Goal: Task Accomplishment & Management: Complete application form

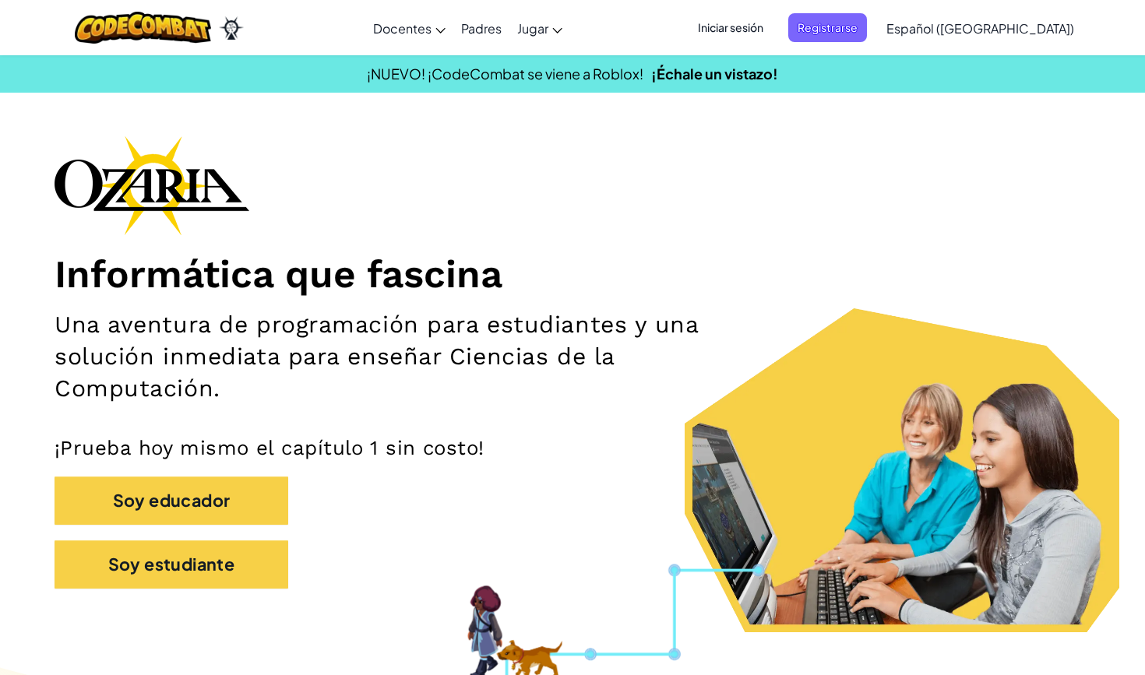
click at [738, 217] on div "Informática que fascina Una aventura de programación para estudiantes y una sol…" at bounding box center [573, 370] width 1036 height 469
click at [867, 29] on span "Registrarse" at bounding box center [827, 27] width 79 height 29
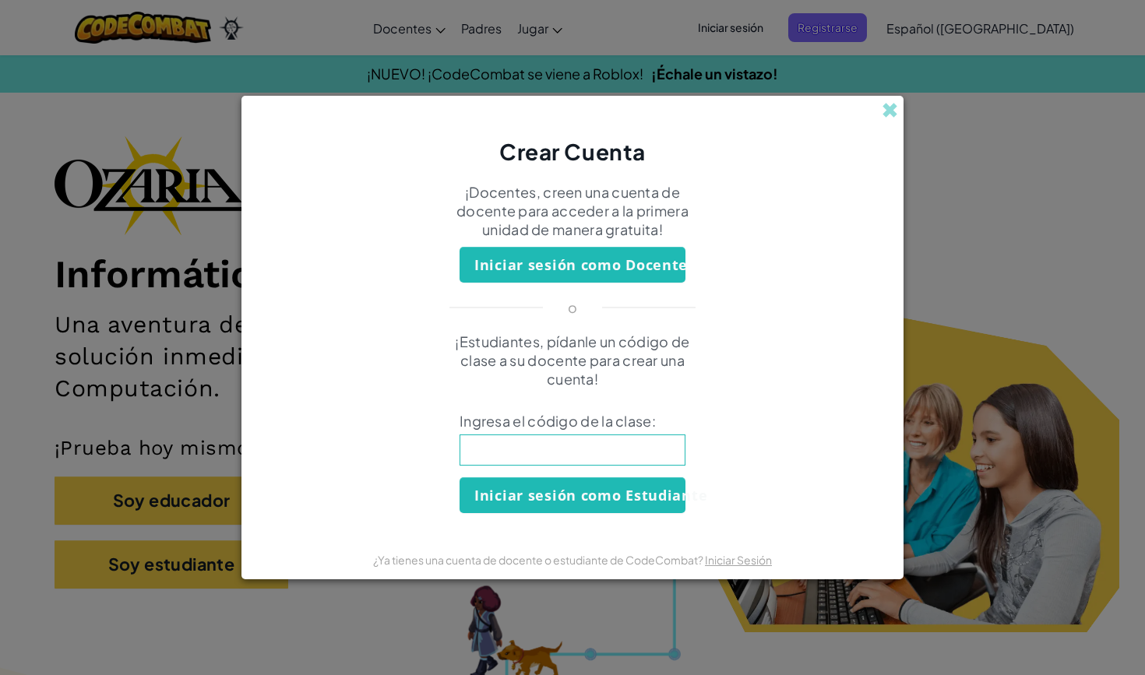
click at [572, 451] on input at bounding box center [573, 450] width 226 height 31
click at [563, 463] on input at bounding box center [573, 450] width 226 height 31
type input "ThinkGlassTeam"
click at [539, 489] on button "Iniciar sesión como Estudiante" at bounding box center [573, 495] width 226 height 36
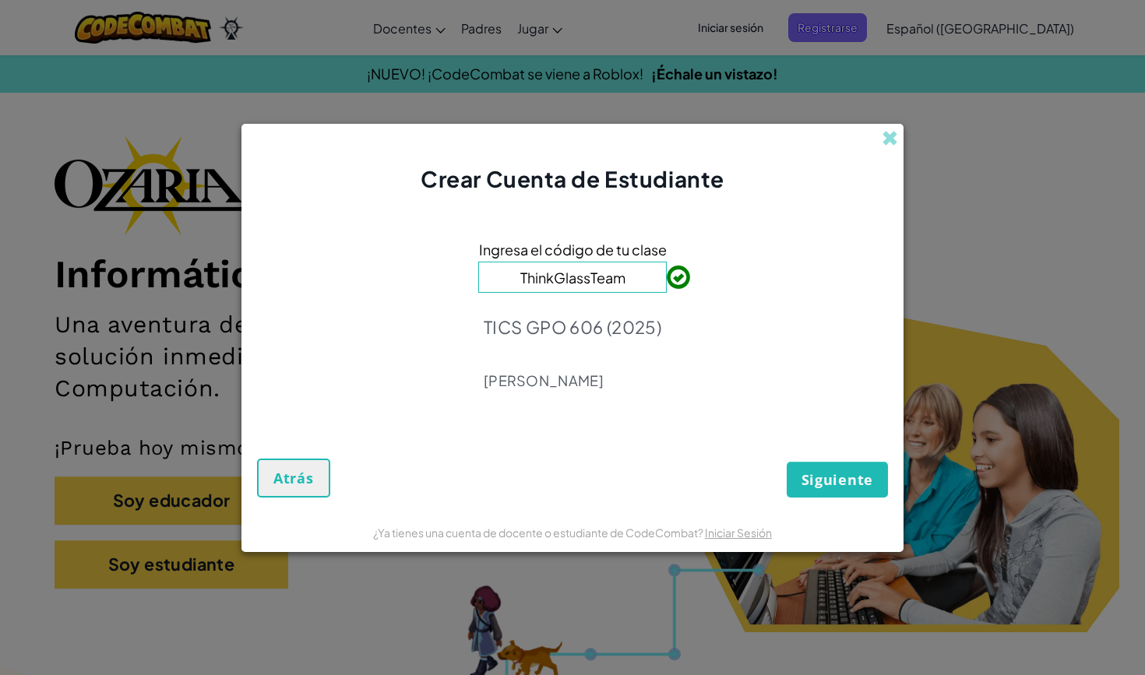
click at [830, 474] on span "Siguiente" at bounding box center [837, 479] width 72 height 19
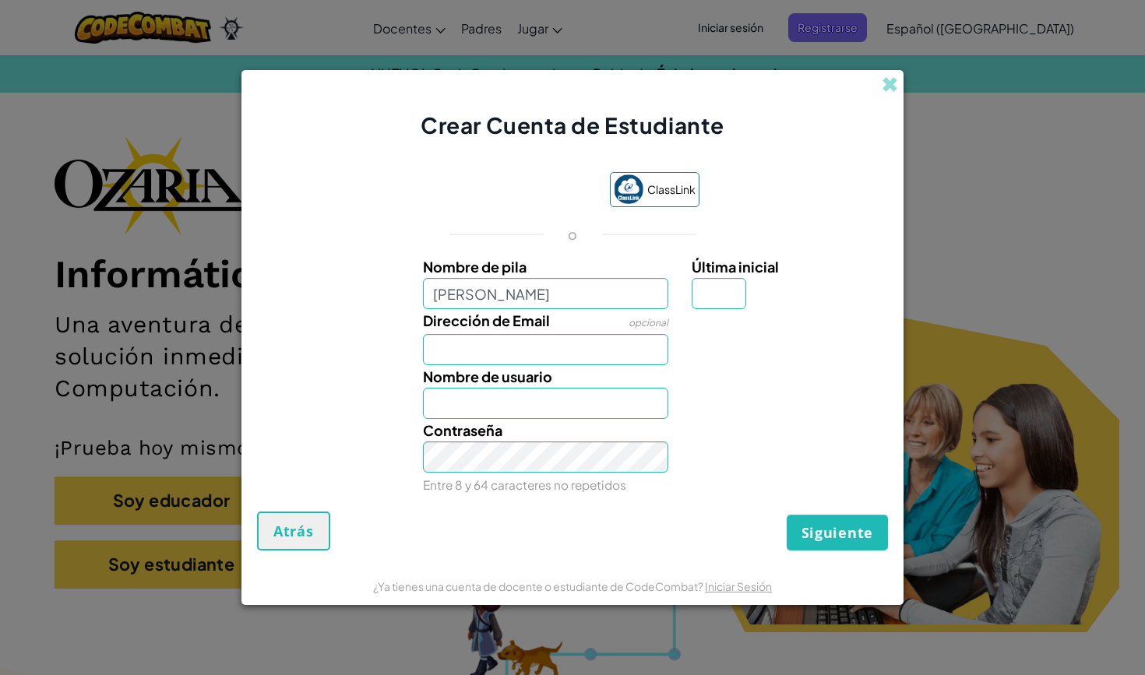
type input "[PERSON_NAME]"
type input "a"
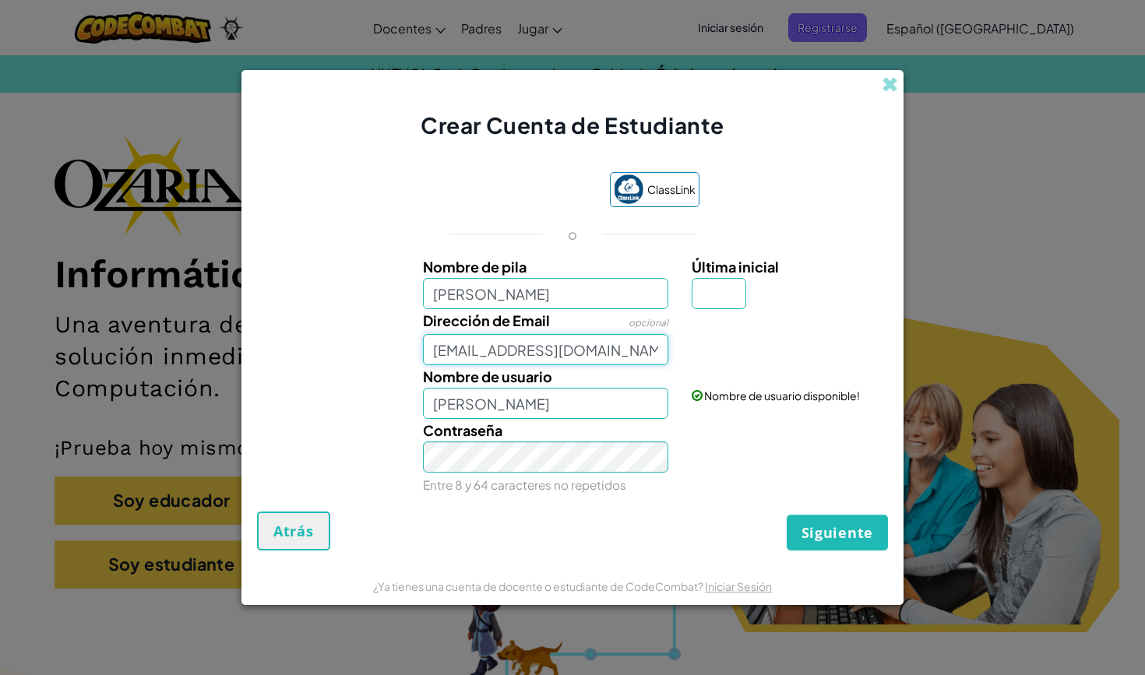
type input "[EMAIL_ADDRESS][DOMAIN_NAME]"
click at [618, 544] on div "Siguiente Atrás" at bounding box center [572, 531] width 631 height 39
click at [838, 528] on span "Siguiente" at bounding box center [837, 532] width 72 height 19
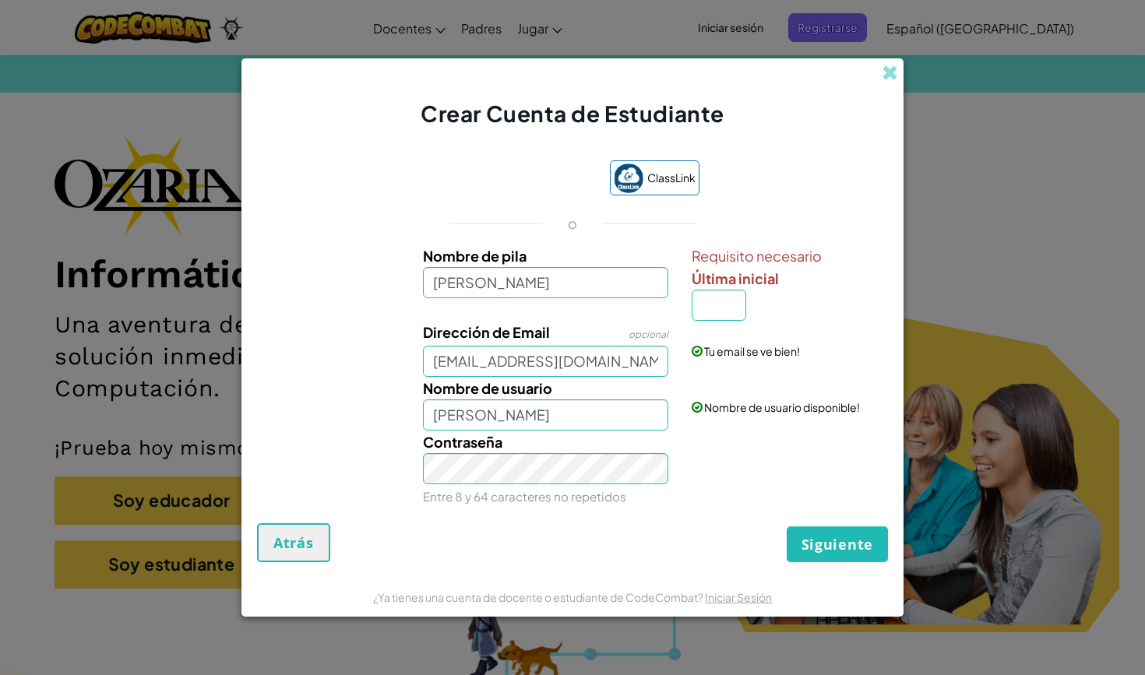
click at [817, 542] on span "Siguiente" at bounding box center [837, 544] width 72 height 19
click at [717, 308] on input "Última inicial" at bounding box center [719, 305] width 55 height 31
type input "m"
type input "[PERSON_NAME] M"
click at [820, 540] on span "Siguiente" at bounding box center [837, 544] width 72 height 19
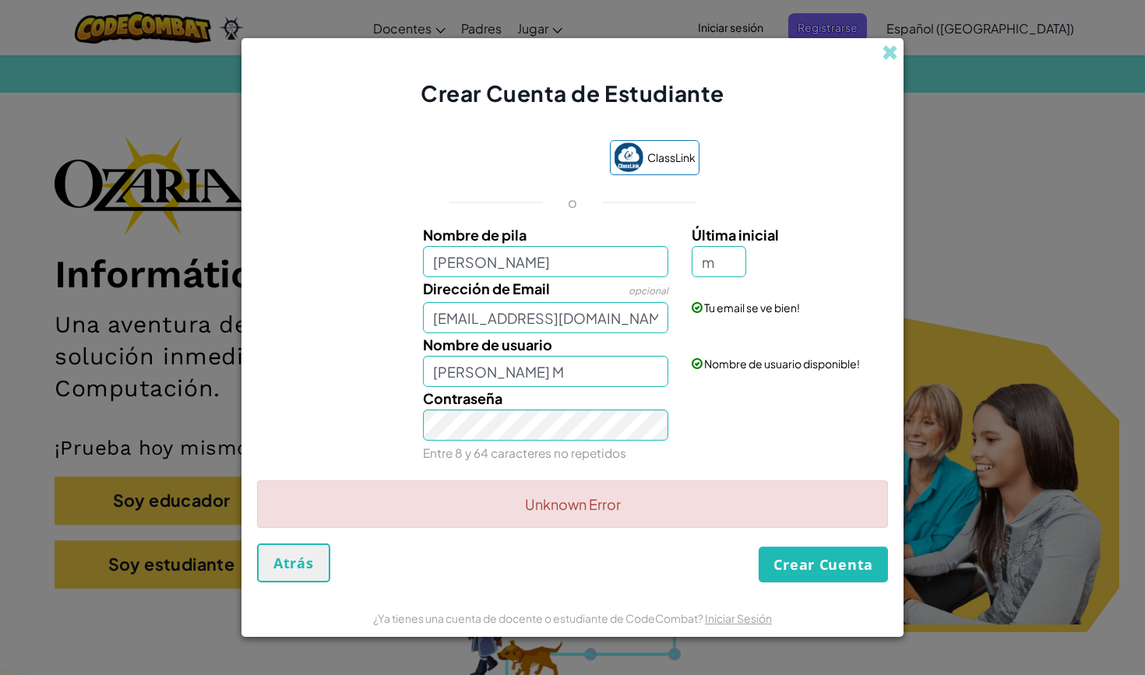
click at [627, 504] on div "Unknown Error" at bounding box center [572, 505] width 631 height 48
click at [720, 622] on link "Iniciar Sesión" at bounding box center [738, 618] width 67 height 14
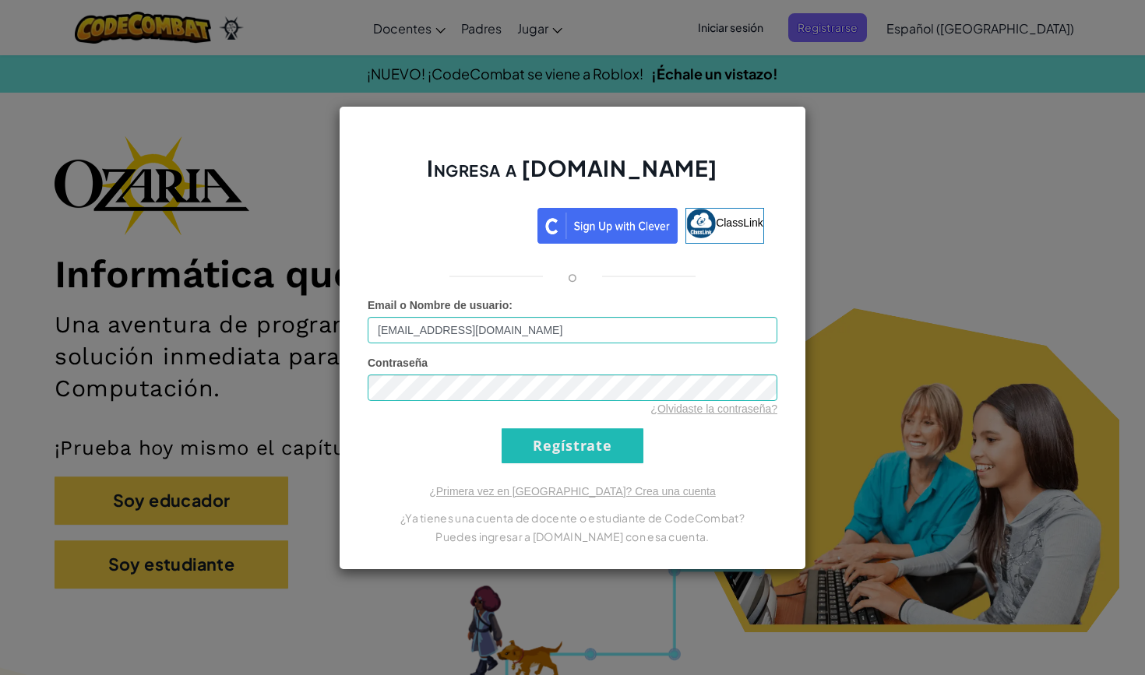
click at [579, 444] on input "Regístrate" at bounding box center [573, 445] width 142 height 35
